Goal: Task Accomplishment & Management: Manage account settings

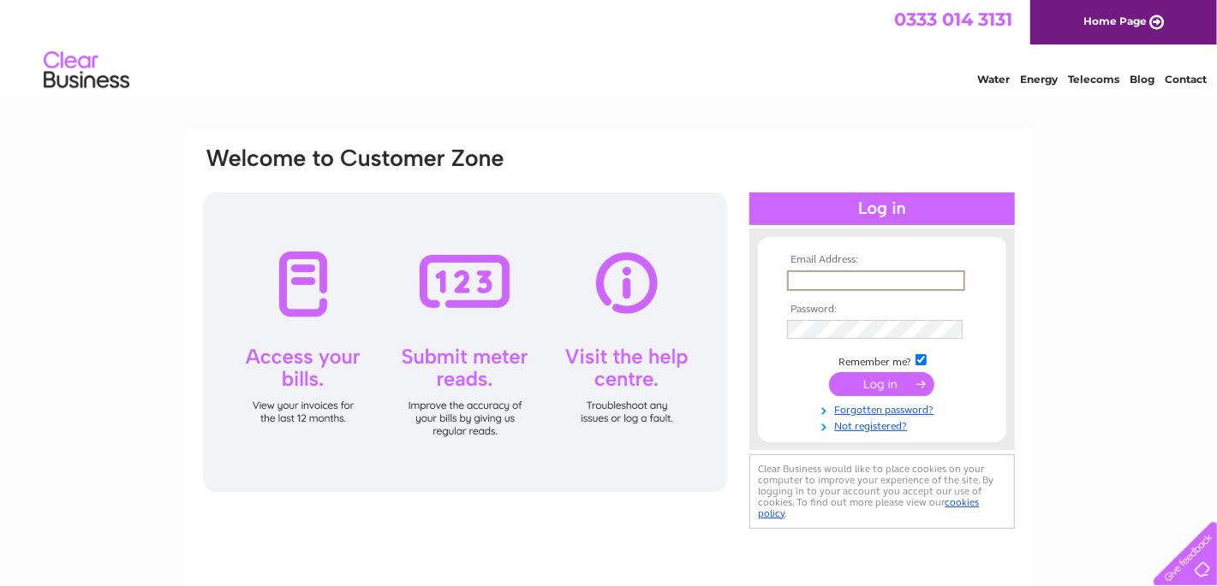
click at [791, 278] on input "text" at bounding box center [876, 281] width 178 height 21
type input "admin@adeptcutting.co.uk"
click at [829, 372] on input "submit" at bounding box center [881, 384] width 105 height 24
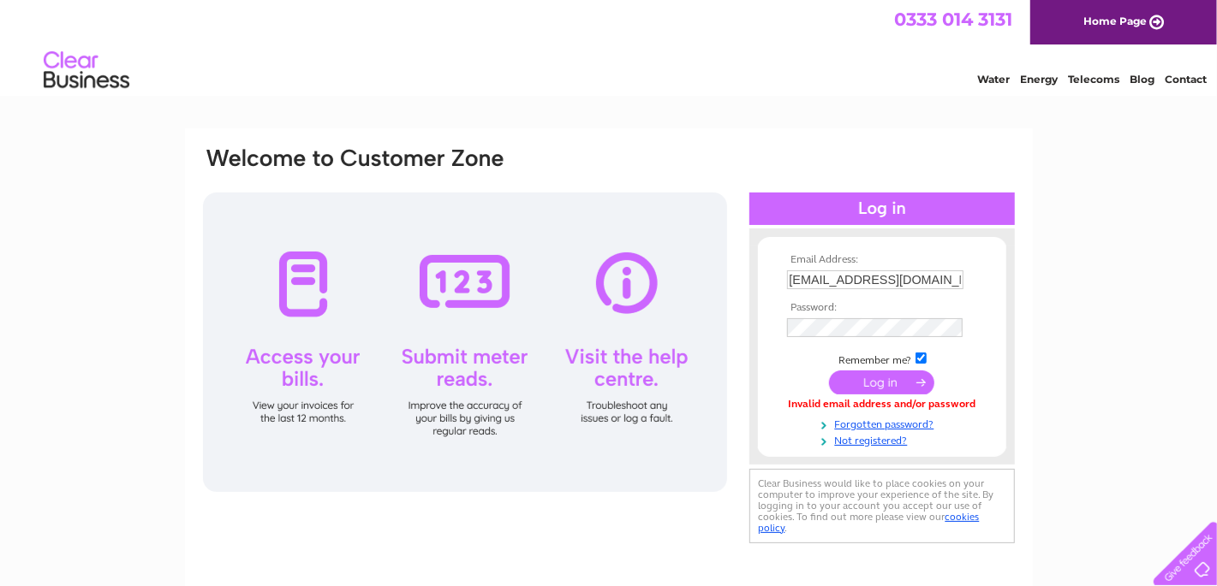
click at [892, 380] on input "submit" at bounding box center [881, 383] width 105 height 24
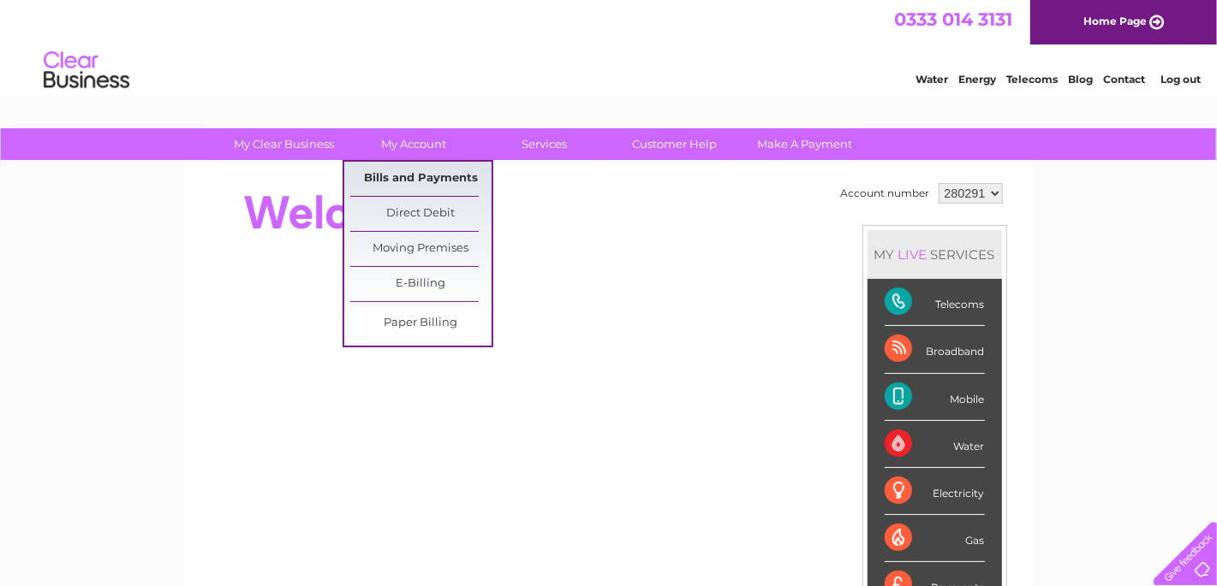
click at [429, 172] on link "Bills and Payments" at bounding box center [420, 179] width 141 height 34
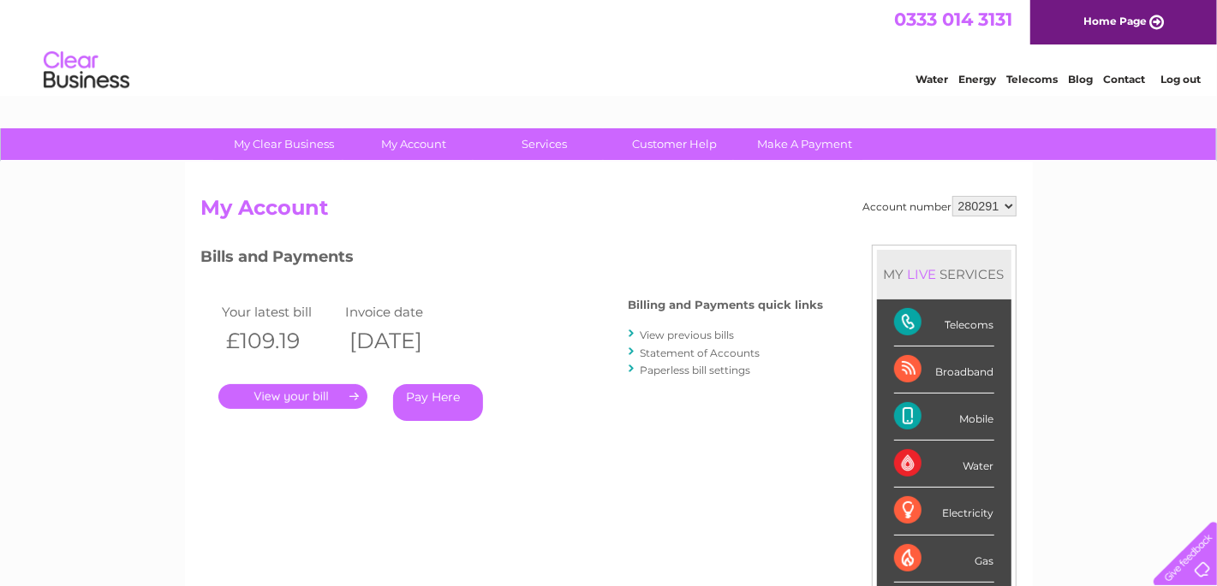
click at [346, 396] on link "." at bounding box center [292, 396] width 149 height 25
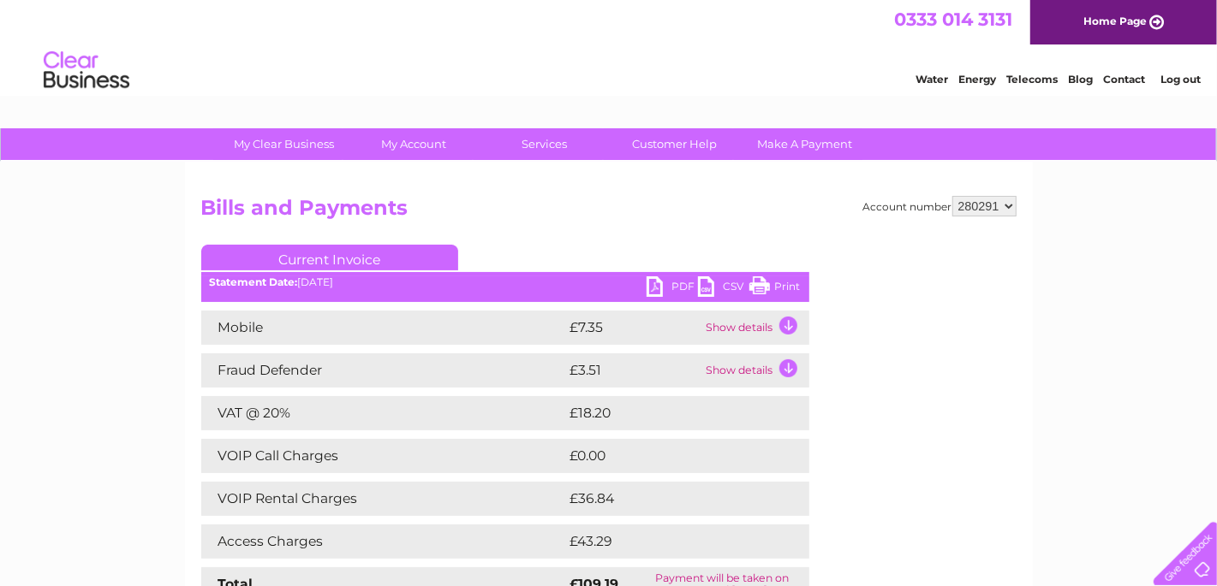
click at [778, 288] on link "Print" at bounding box center [774, 289] width 51 height 25
